Goal: Task Accomplishment & Management: Manage account settings

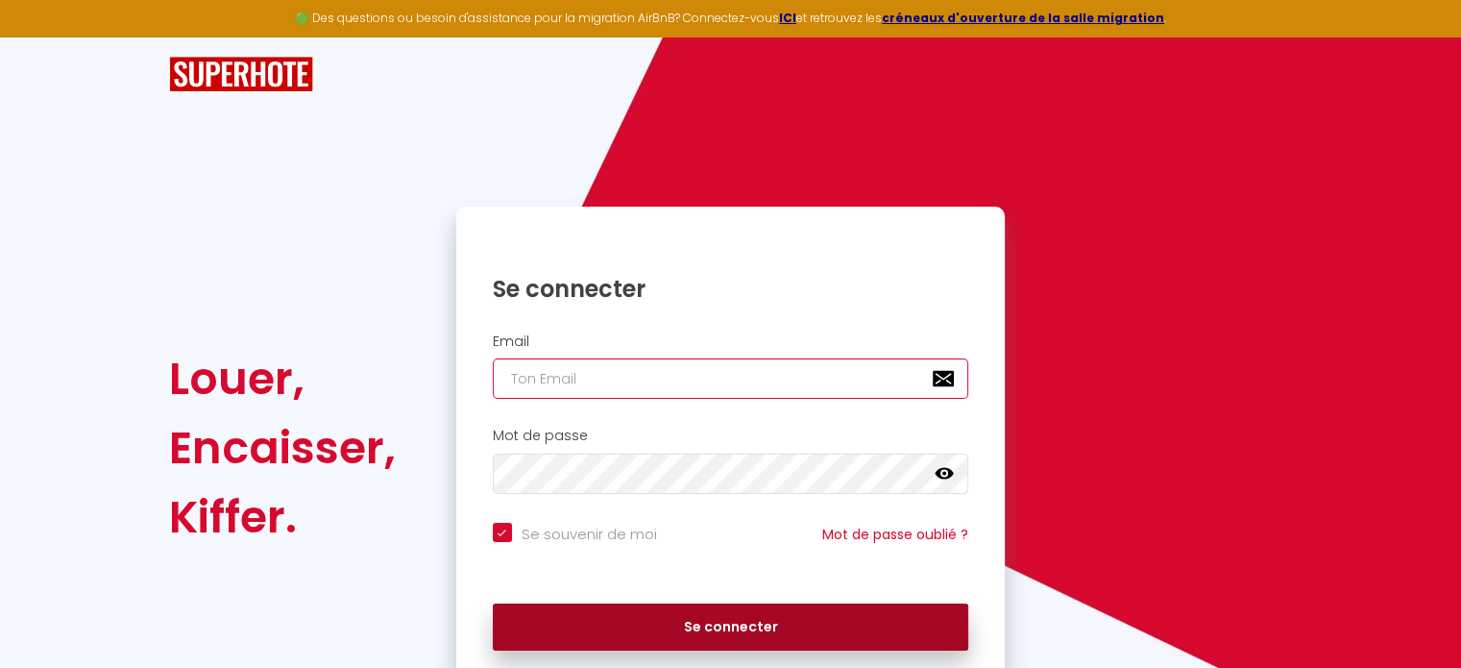
type input "[EMAIL_ADDRESS][DOMAIN_NAME]"
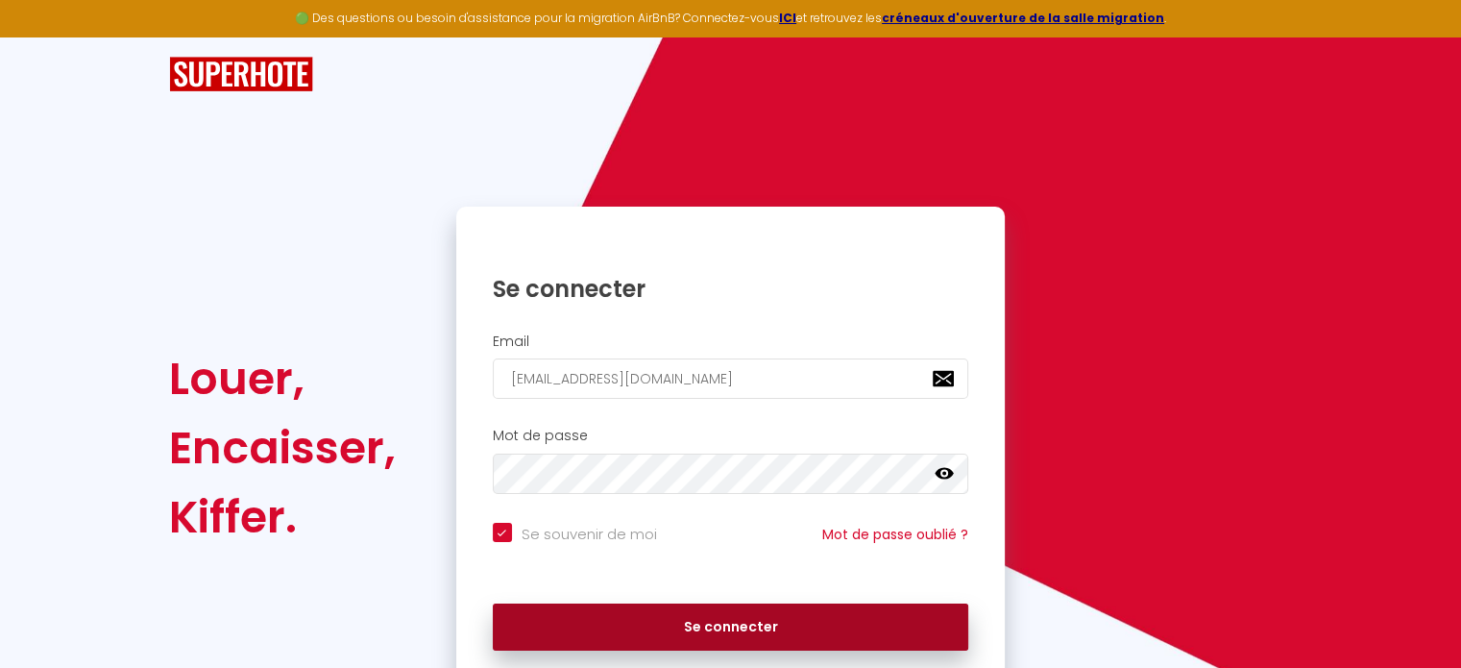
click at [719, 638] on button "Se connecter" at bounding box center [731, 627] width 476 height 48
checkbox input "true"
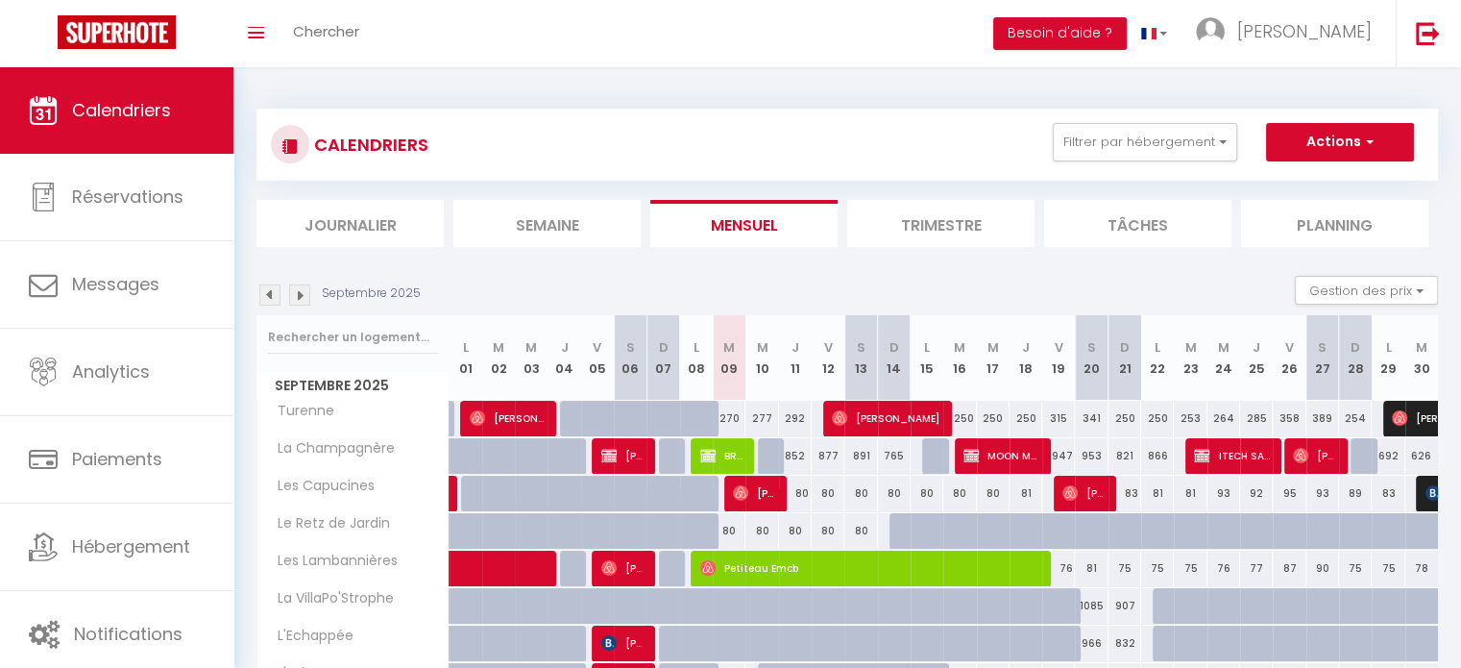
click at [844, 542] on div "80" at bounding box center [860, 531] width 33 height 36
type input "80"
type input "[DATE]"
type input "Dim 14 Septembre 2025"
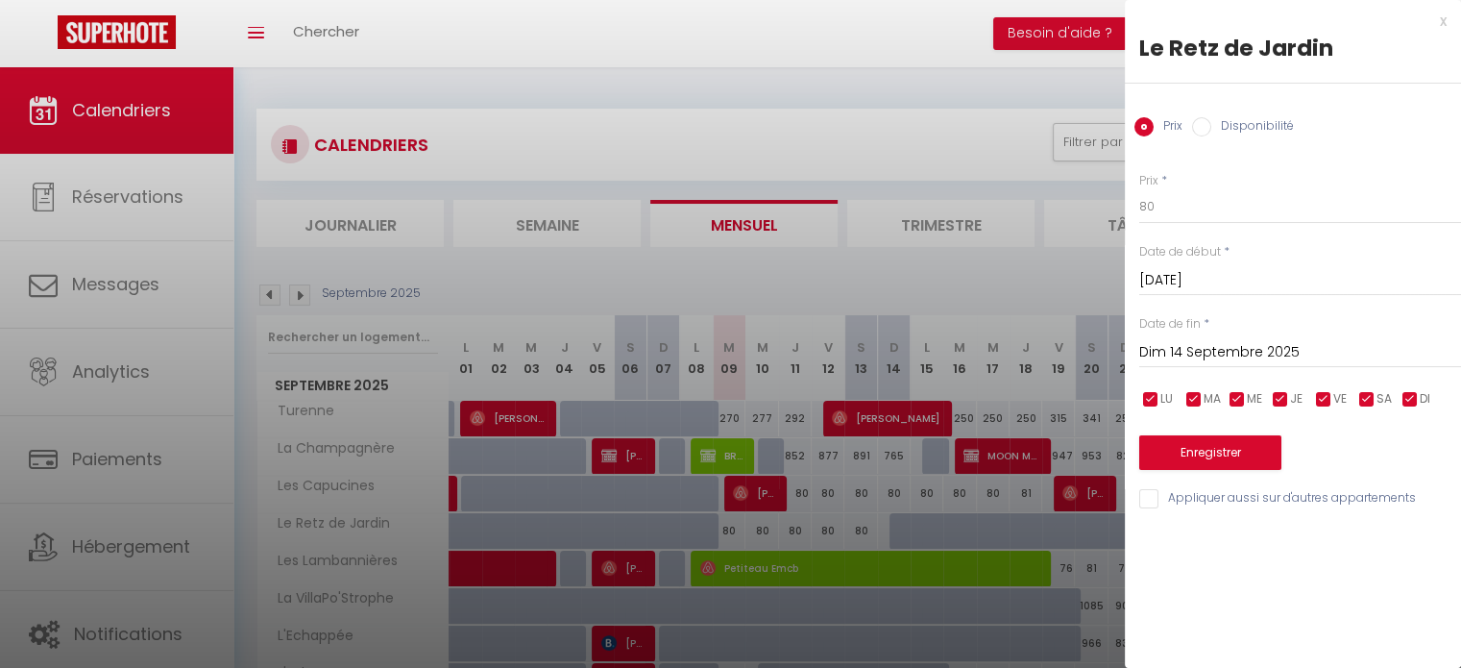
click at [1445, 19] on div "x" at bounding box center [1286, 21] width 322 height 23
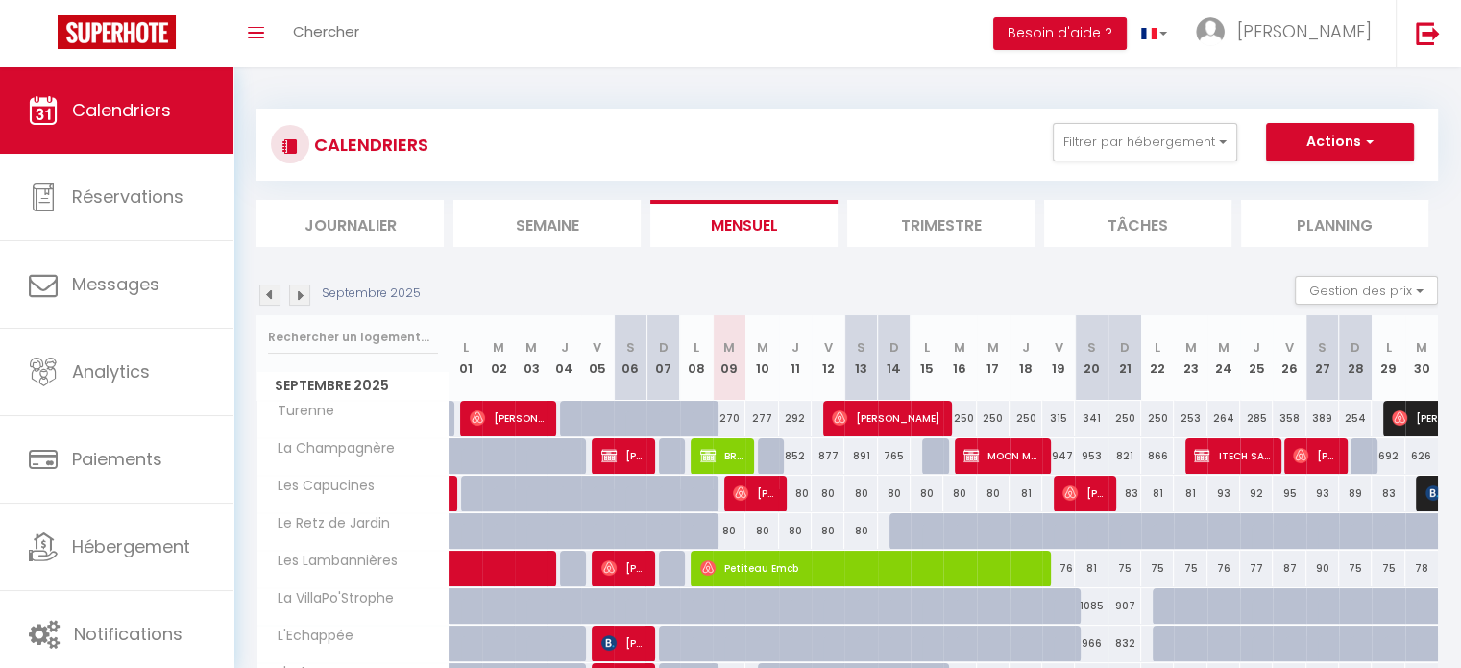
click at [766, 458] on div at bounding box center [774, 456] width 33 height 37
type input "636"
type input "Mer 10 Septembre 2025"
type input "Jeu 11 Septembre 2025"
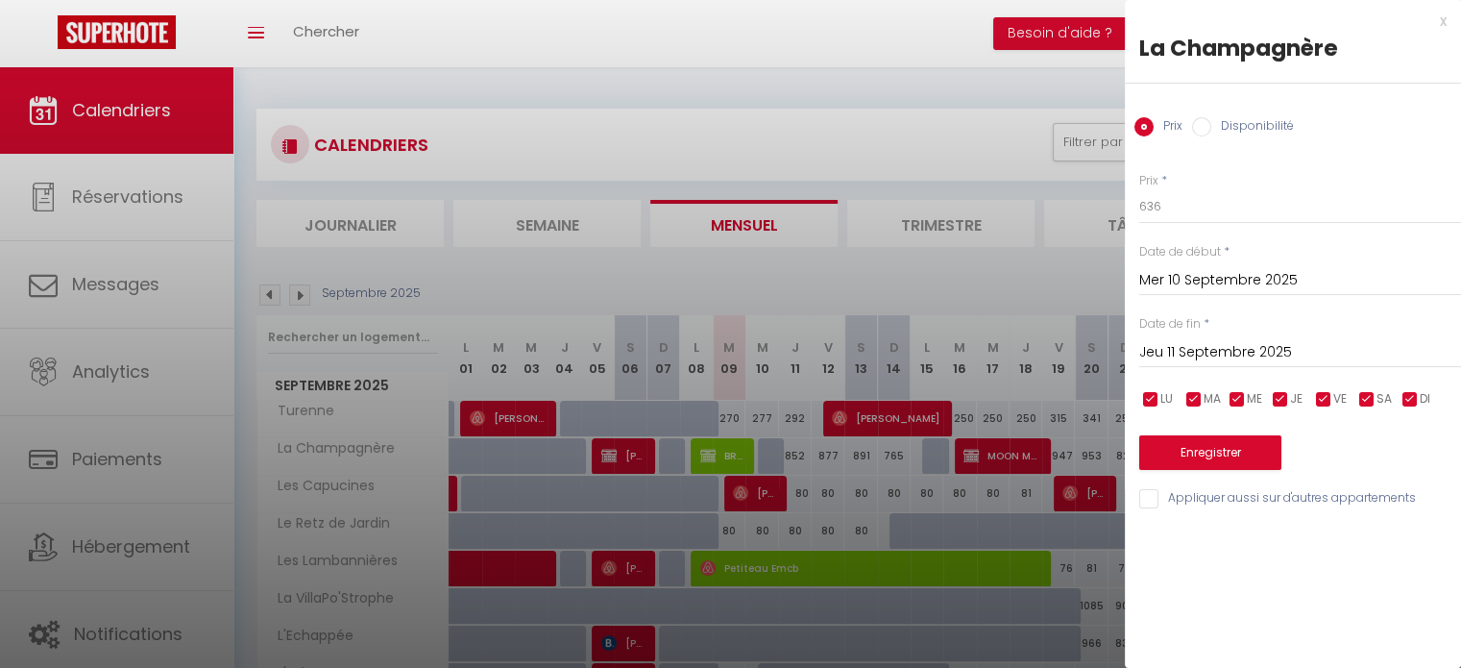
click at [1439, 20] on div "x" at bounding box center [1286, 21] width 322 height 23
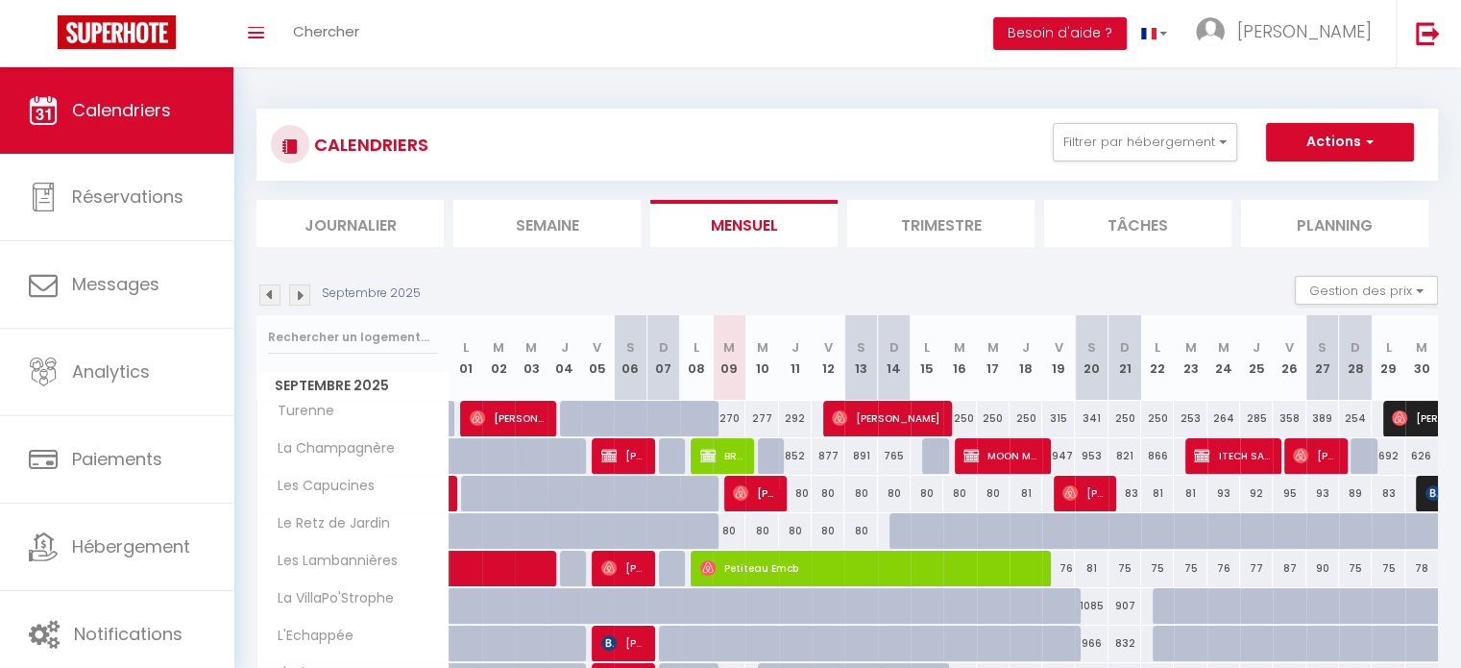
click at [790, 498] on div "80" at bounding box center [795, 494] width 33 height 36
type input "80"
type input "Jeu 11 Septembre 2025"
type input "Ven 12 Septembre 2025"
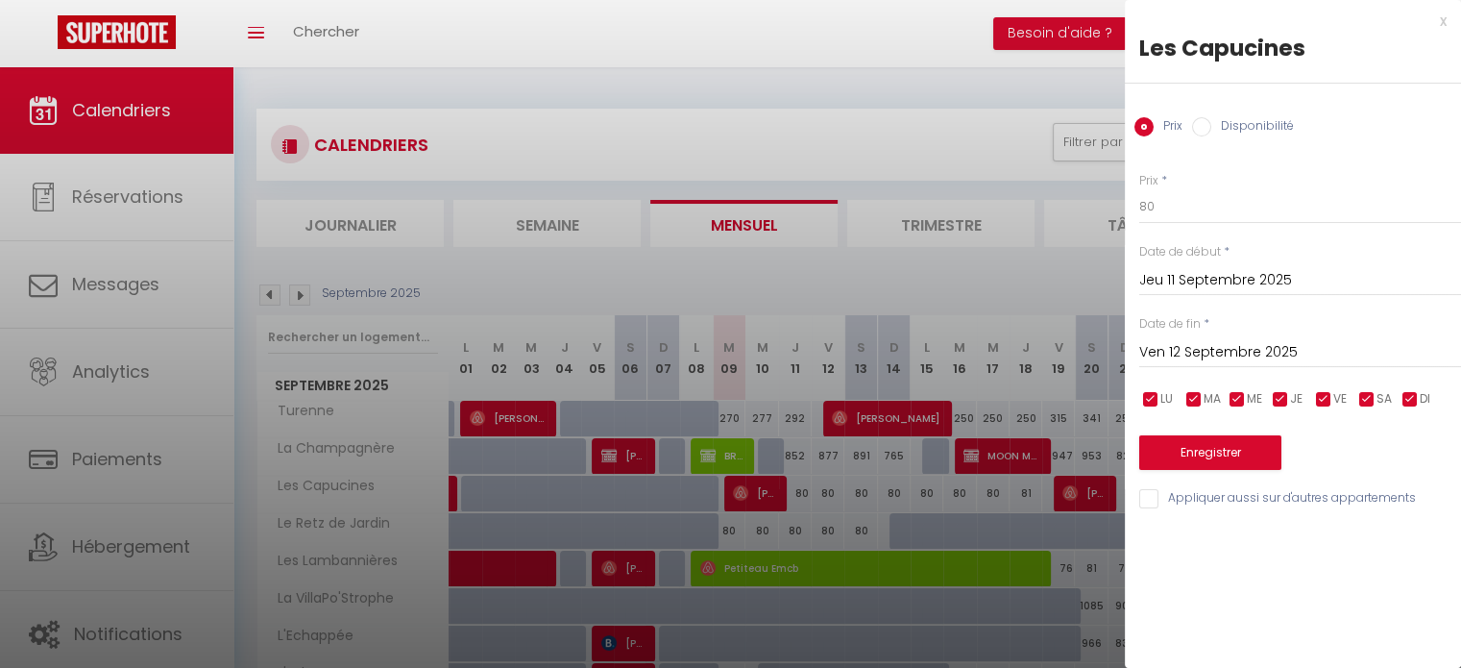
click at [1450, 19] on div "x Les Capucines Prix Disponibilité Prix * 80 Statut * Disponible Indisponible D…" at bounding box center [1293, 264] width 336 height 529
click at [1445, 19] on div "x" at bounding box center [1286, 21] width 322 height 23
